Goal: Book appointment/travel/reservation

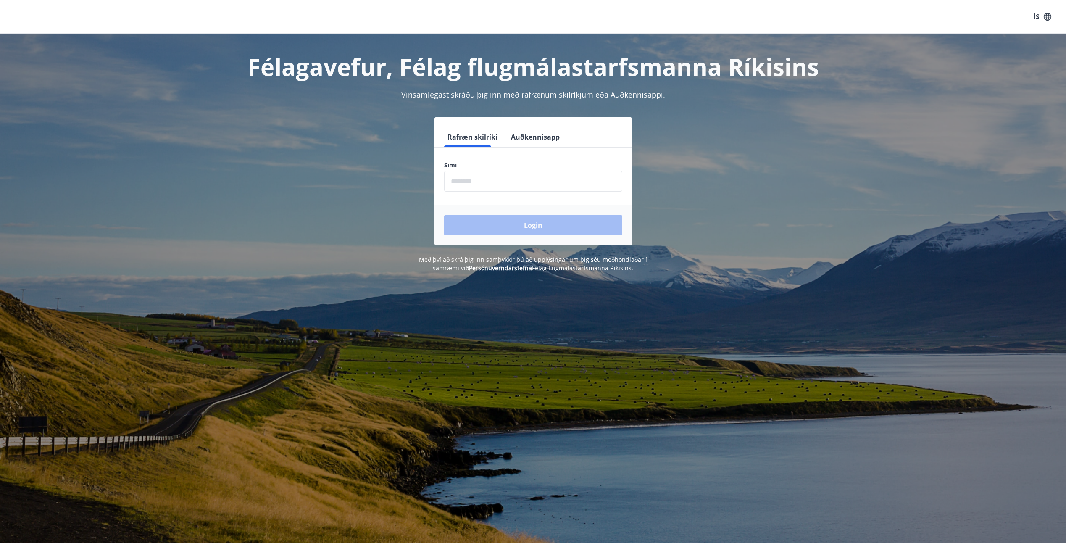
click at [459, 177] on input "phone" at bounding box center [533, 181] width 178 height 21
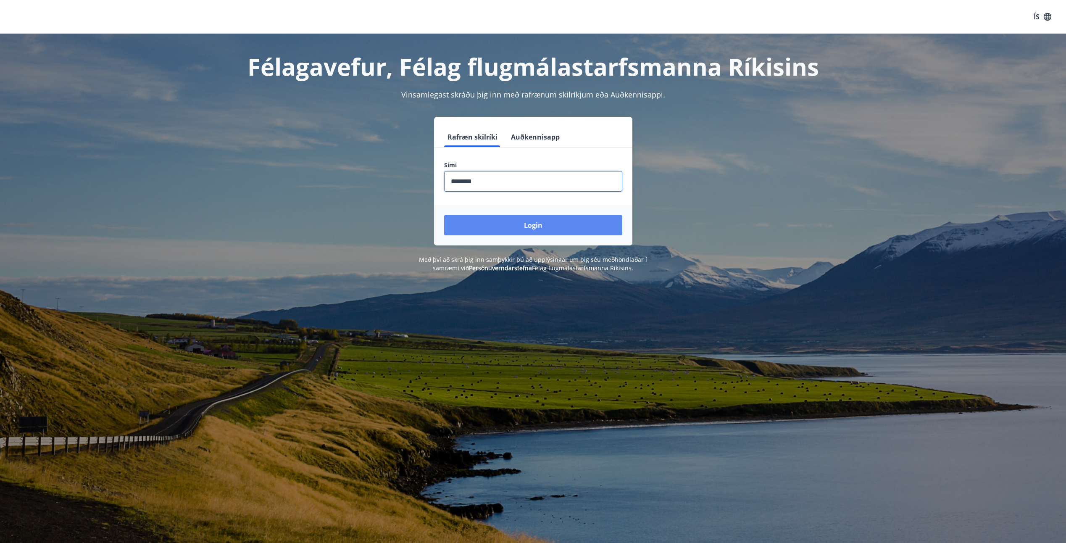
type input "********"
click at [505, 228] on button "Login" at bounding box center [533, 225] width 178 height 20
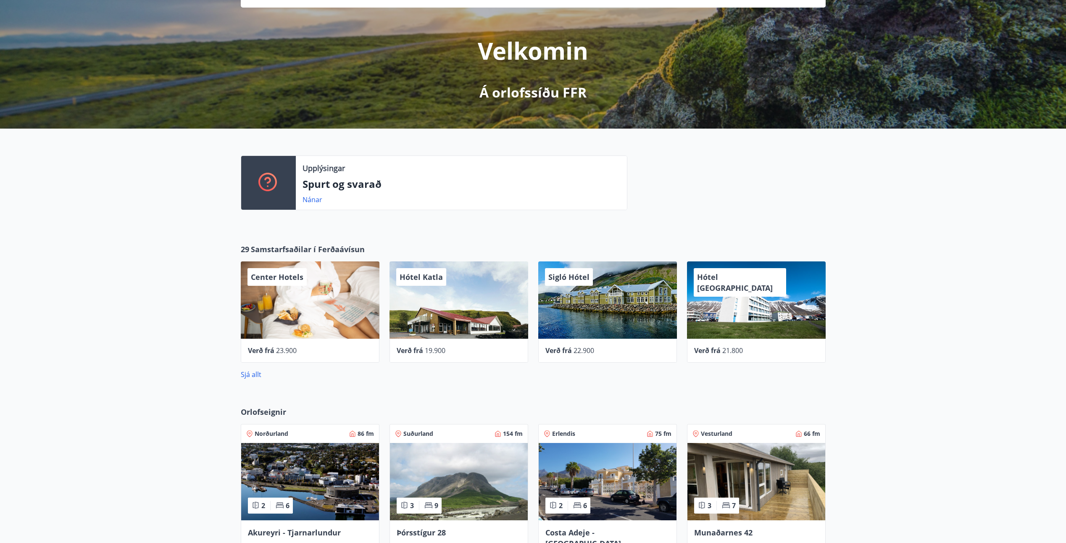
scroll to position [210, 0]
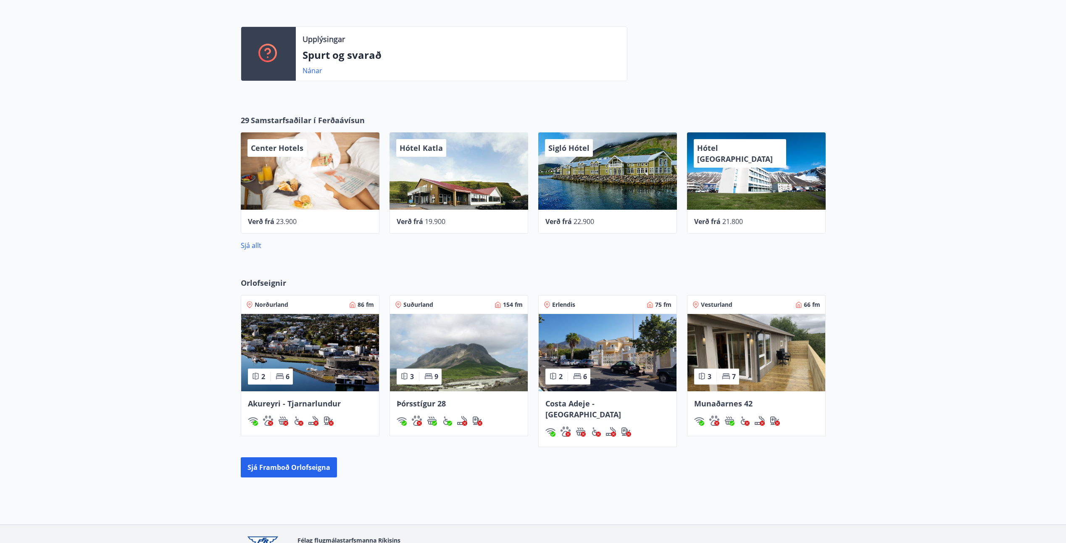
click at [586, 335] on img at bounding box center [608, 352] width 138 height 77
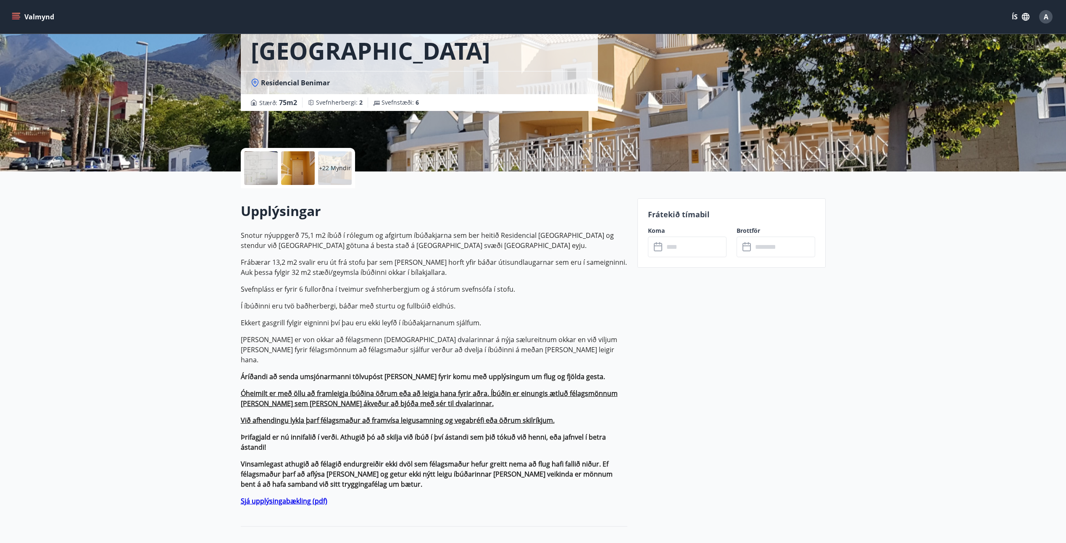
scroll to position [84, 0]
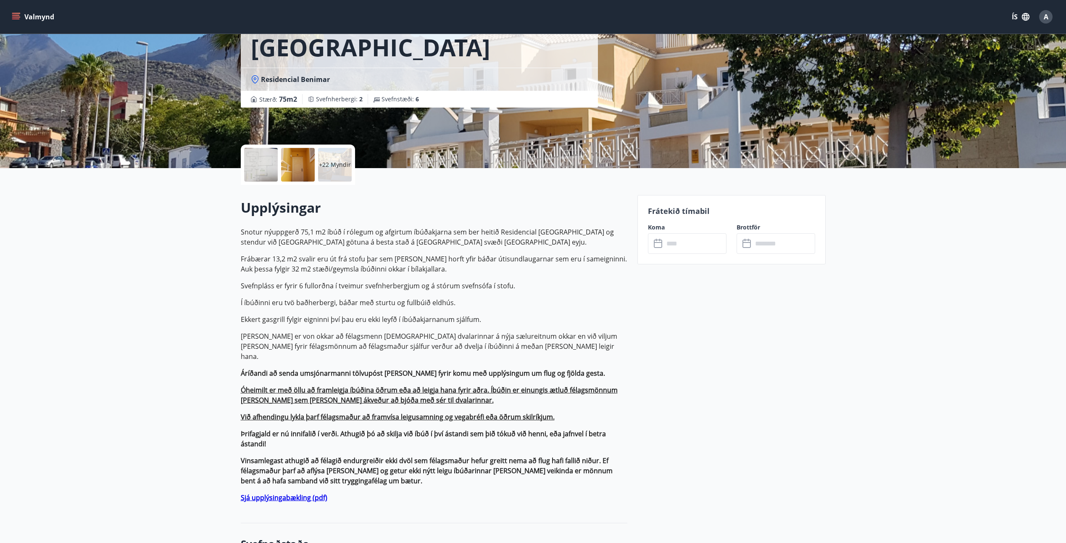
click at [681, 254] on div "Frátekið tímabil Koma ​ ​ Brottför ​ ​" at bounding box center [732, 229] width 188 height 69
click at [687, 251] on input "text" at bounding box center [695, 243] width 63 height 21
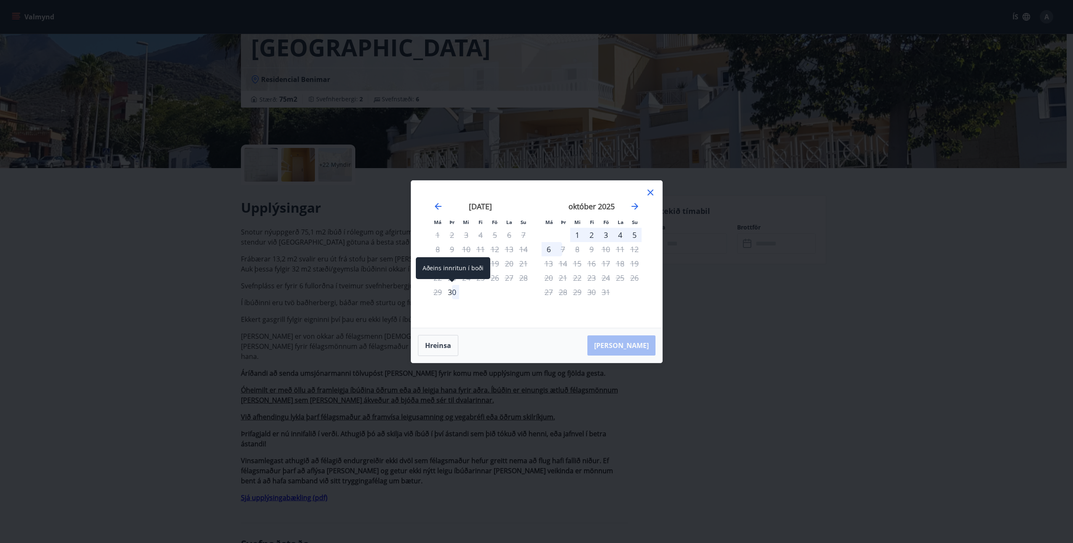
click at [452, 290] on div "30" at bounding box center [452, 292] width 14 height 14
click at [545, 252] on div "6" at bounding box center [548, 249] width 14 height 14
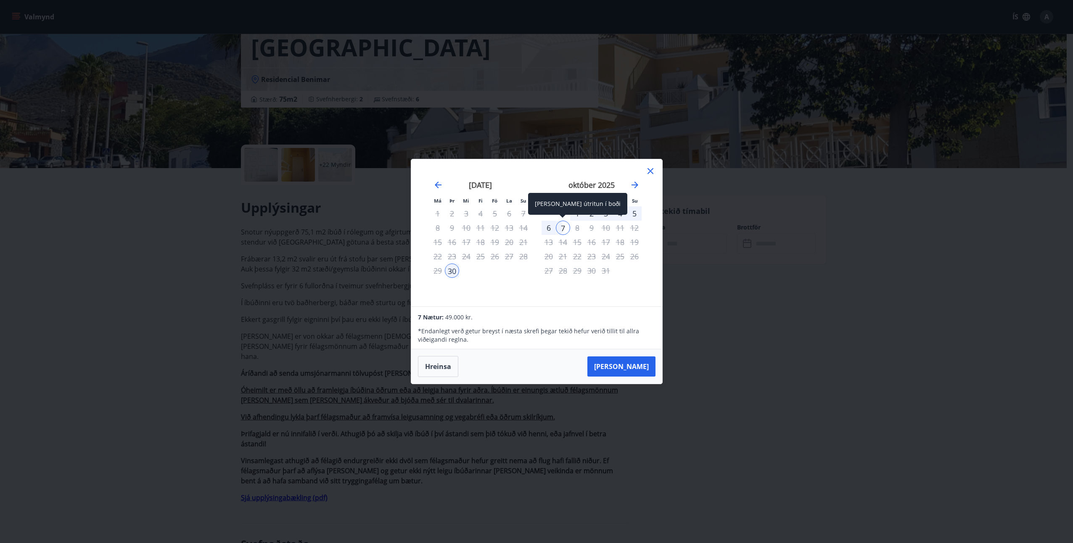
click at [565, 229] on div "7" at bounding box center [563, 228] width 14 height 14
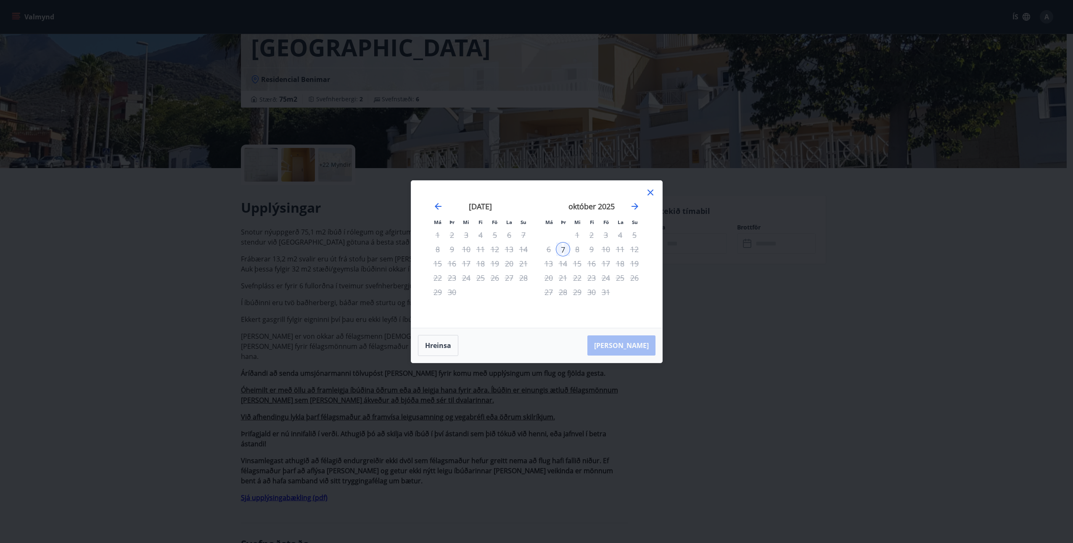
click at [452, 294] on div "30" at bounding box center [452, 292] width 14 height 14
drag, startPoint x: 555, startPoint y: 248, endPoint x: 564, endPoint y: 246, distance: 8.6
click at [557, 248] on div "7" at bounding box center [563, 249] width 14 height 14
click at [564, 246] on div "7" at bounding box center [563, 249] width 14 height 14
drag, startPoint x: 648, startPoint y: 195, endPoint x: 646, endPoint y: 207, distance: 11.5
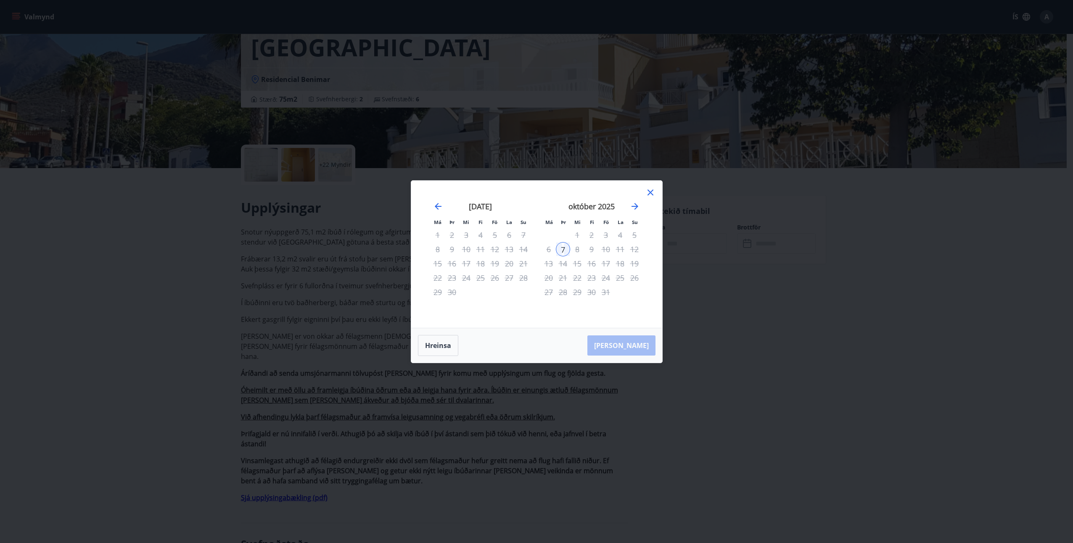
click at [649, 195] on icon at bounding box center [650, 192] width 10 height 10
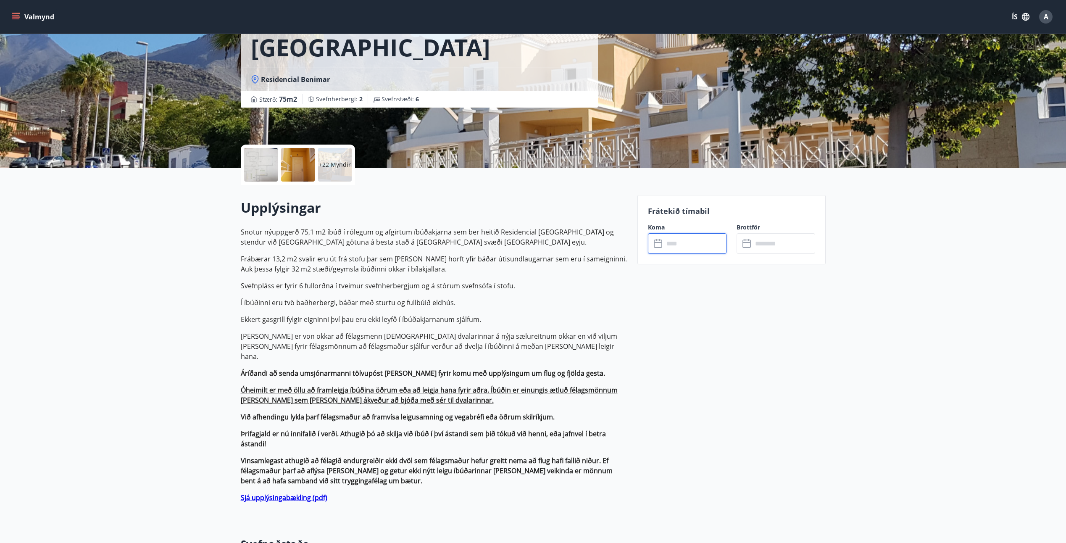
click at [662, 242] on icon at bounding box center [658, 242] width 8 height 1
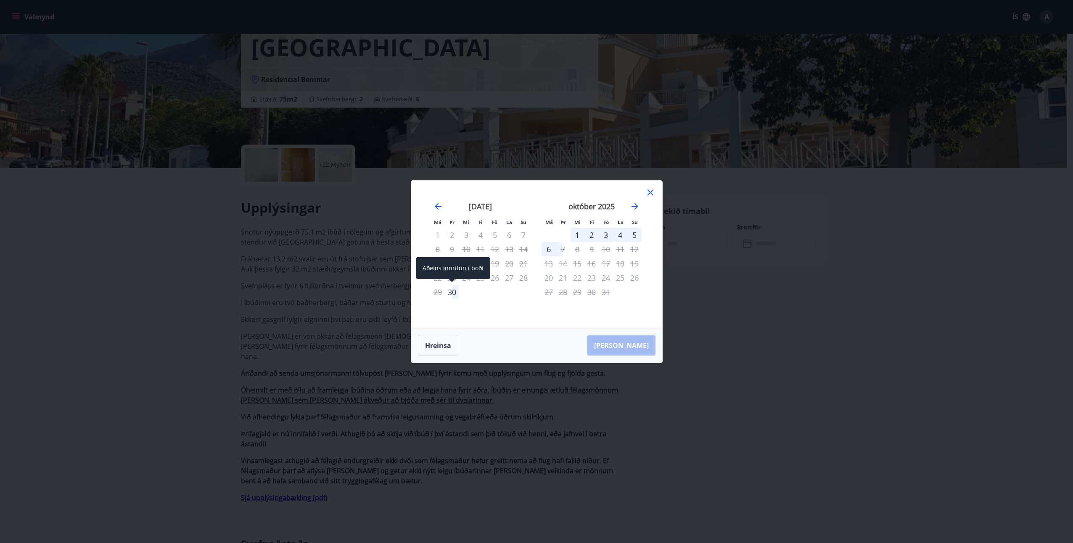
click at [454, 293] on div "30" at bounding box center [452, 292] width 14 height 14
click at [552, 249] on div "6" at bounding box center [548, 249] width 14 height 14
click at [548, 246] on div "6" at bounding box center [548, 249] width 14 height 14
click at [554, 251] on div "6" at bounding box center [548, 249] width 14 height 14
click at [622, 340] on div "Hreinsa Taka Frá" at bounding box center [536, 345] width 251 height 34
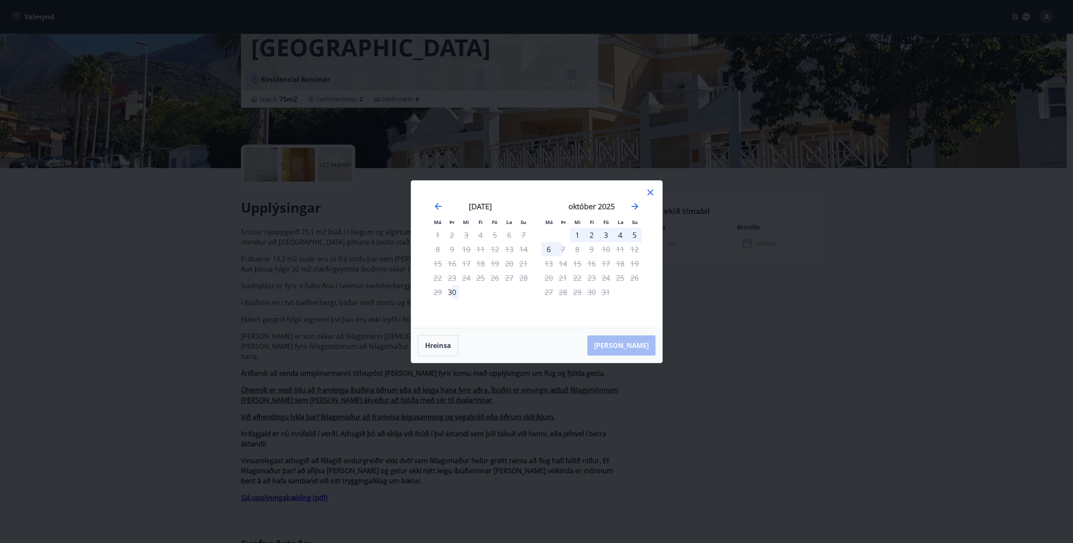
click at [550, 245] on div "6" at bounding box center [548, 249] width 14 height 14
click at [564, 248] on div "7" at bounding box center [563, 249] width 14 height 14
click at [559, 248] on div "7" at bounding box center [563, 249] width 14 height 14
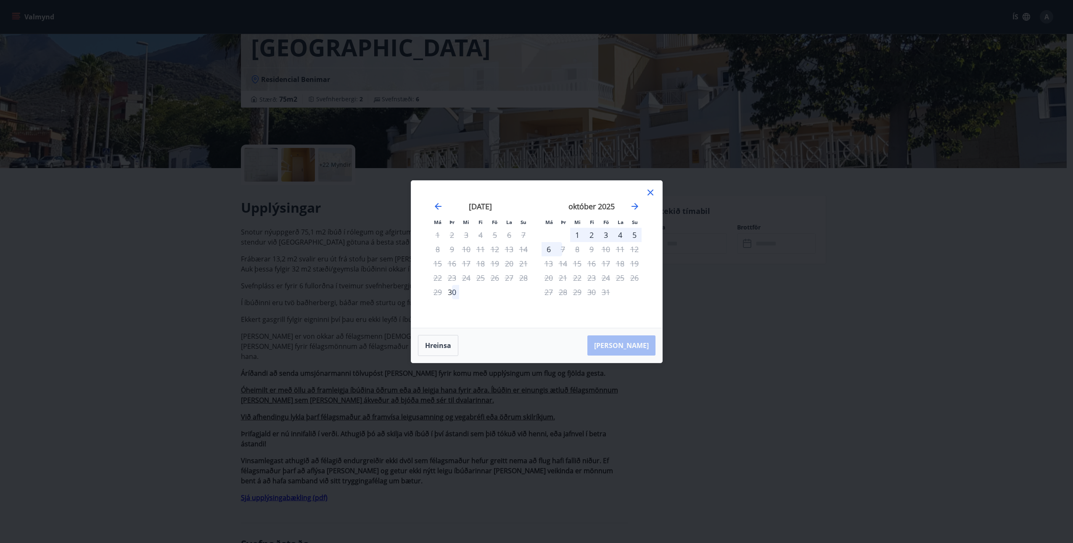
click at [656, 192] on div "Má Þr Mi Fi Fö La Su Má Þr Mi Fi Fö La Su ágúst 2025 1 2 3 4 5 6 7 8 9 10 11 12…" at bounding box center [536, 254] width 251 height 147
click at [653, 190] on icon at bounding box center [650, 192] width 10 height 10
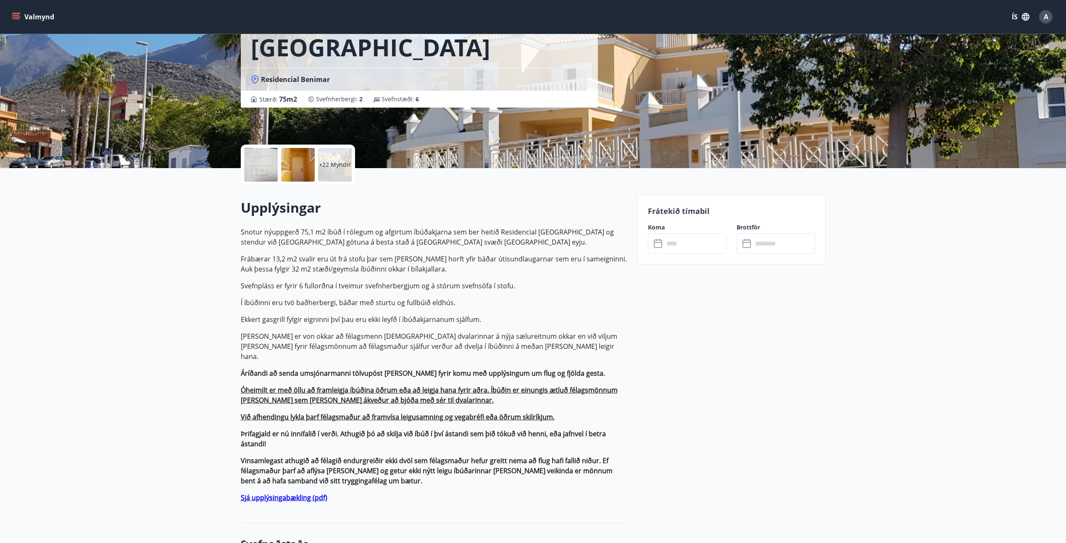
click at [686, 242] on input "text" at bounding box center [695, 243] width 63 height 21
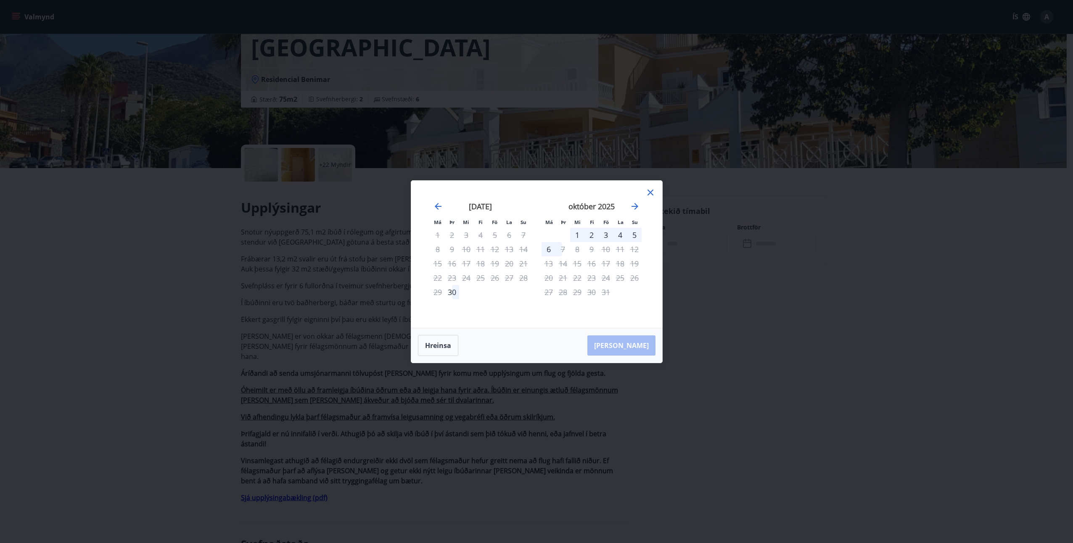
click at [449, 293] on div "30" at bounding box center [452, 292] width 14 height 14
click at [620, 346] on div "Hreinsa Taka Frá" at bounding box center [536, 345] width 251 height 34
click at [557, 253] on div "7" at bounding box center [563, 249] width 14 height 14
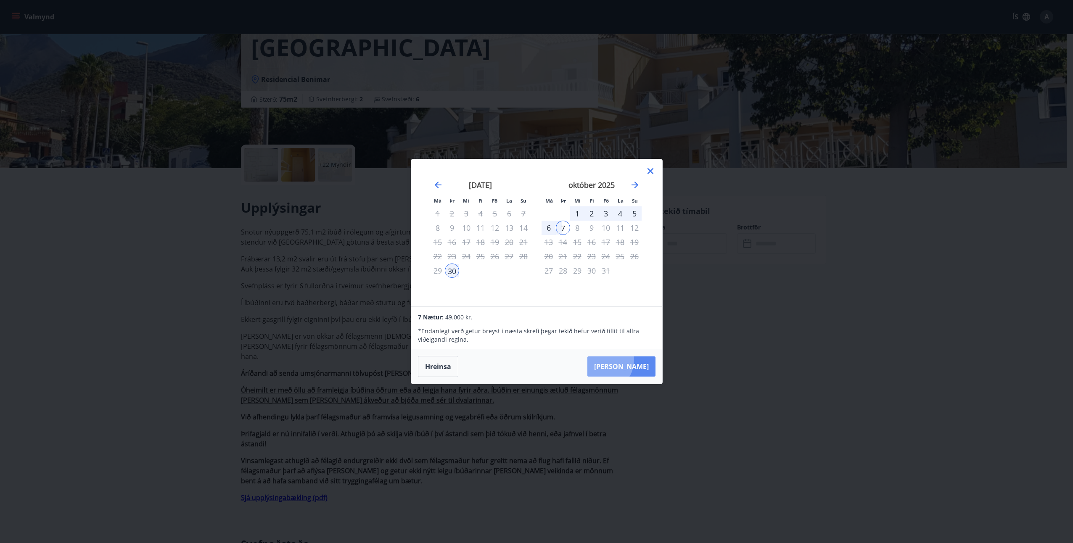
click at [628, 360] on button "Taka Frá" at bounding box center [621, 366] width 68 height 20
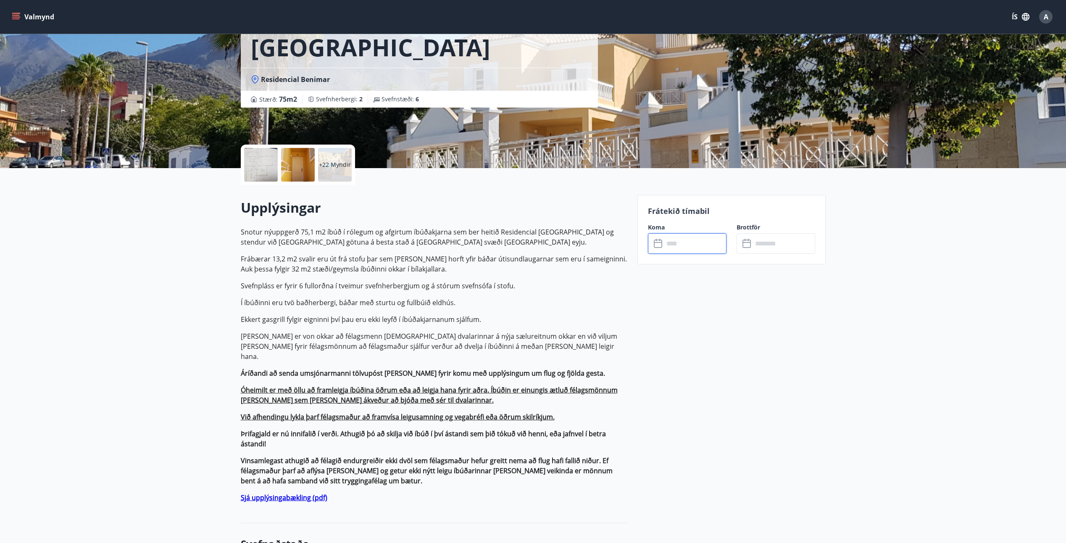
type input "******"
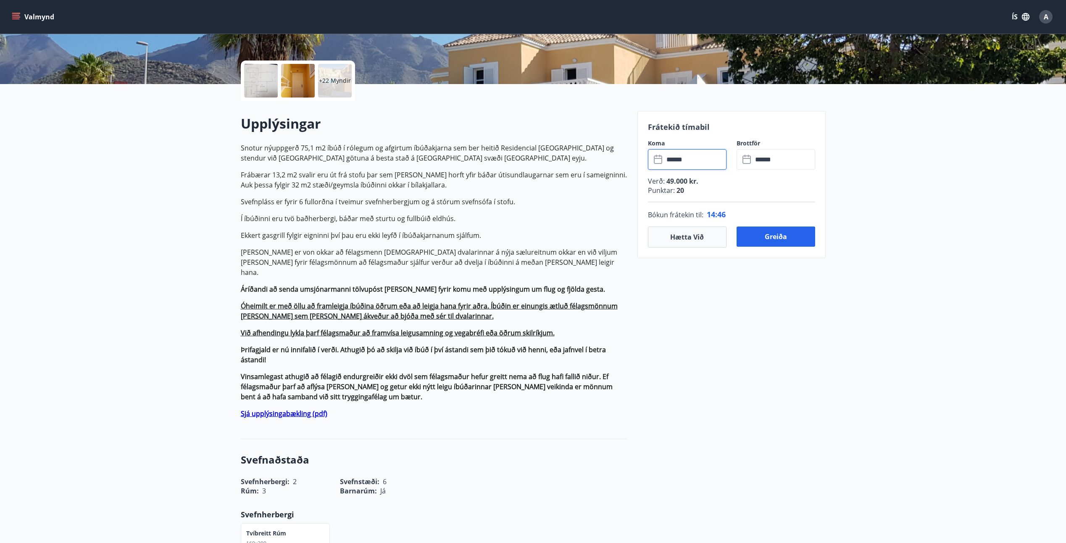
scroll to position [0, 0]
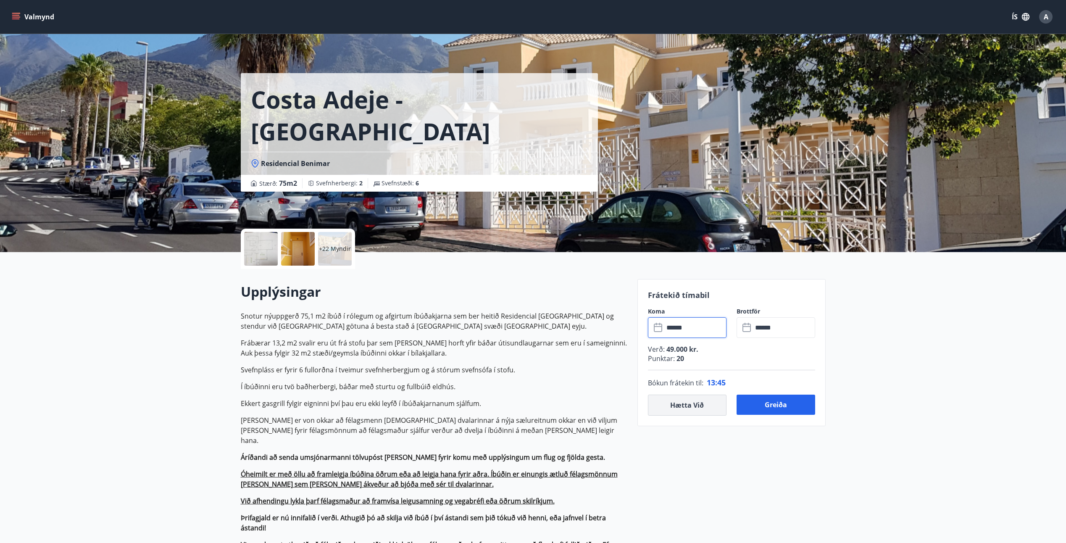
click at [698, 407] on button "Hætta við" at bounding box center [687, 405] width 79 height 21
